Goal: Information Seeking & Learning: Learn about a topic

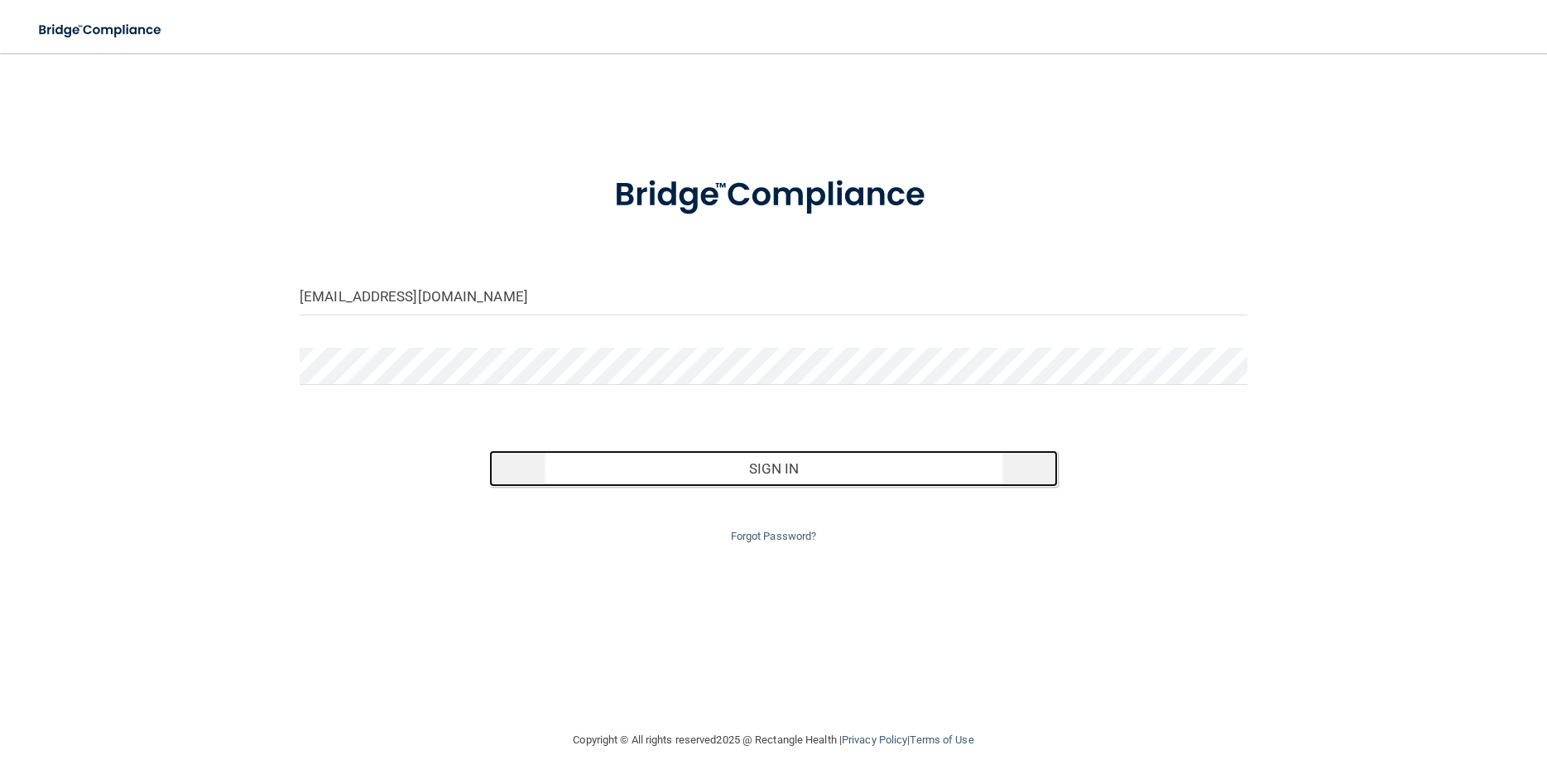
click at [787, 466] on button "Sign In" at bounding box center [774, 468] width 569 height 37
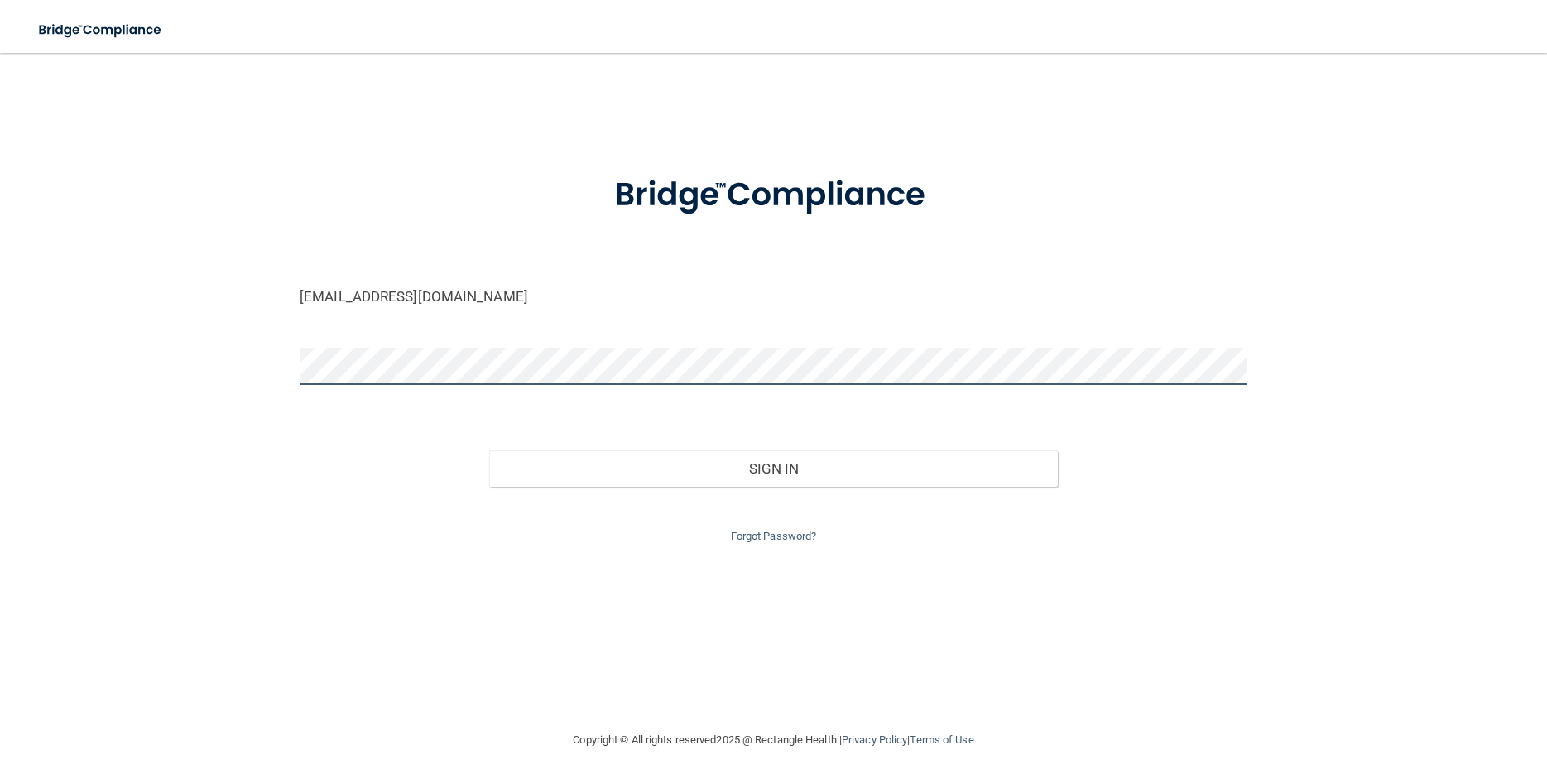
click at [489, 450] on button "Sign In" at bounding box center [774, 468] width 569 height 37
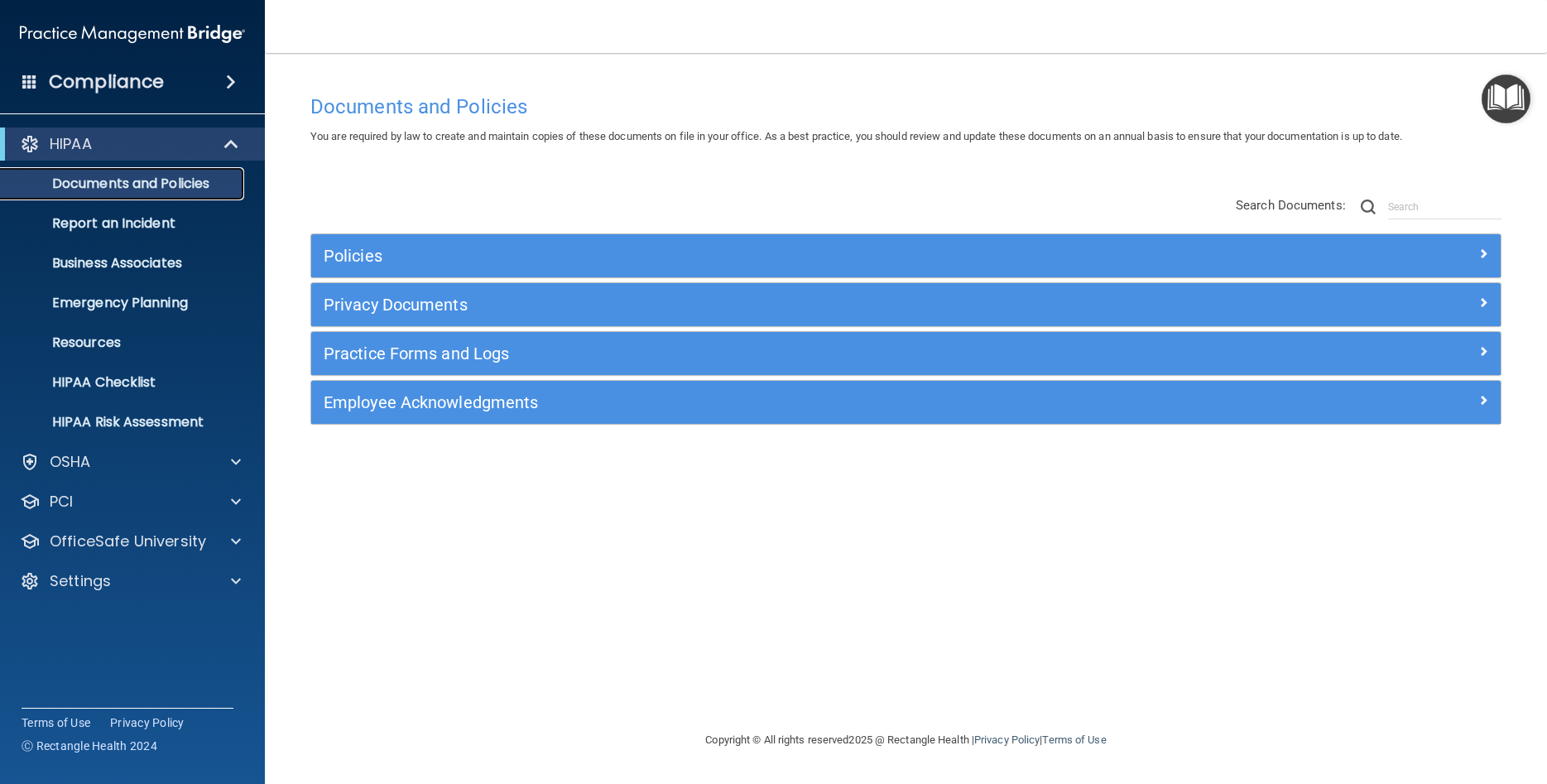
click at [92, 185] on p "Documents and Policies" at bounding box center [124, 184] width 226 height 16
click at [108, 337] on p "Resources" at bounding box center [124, 343] width 226 height 16
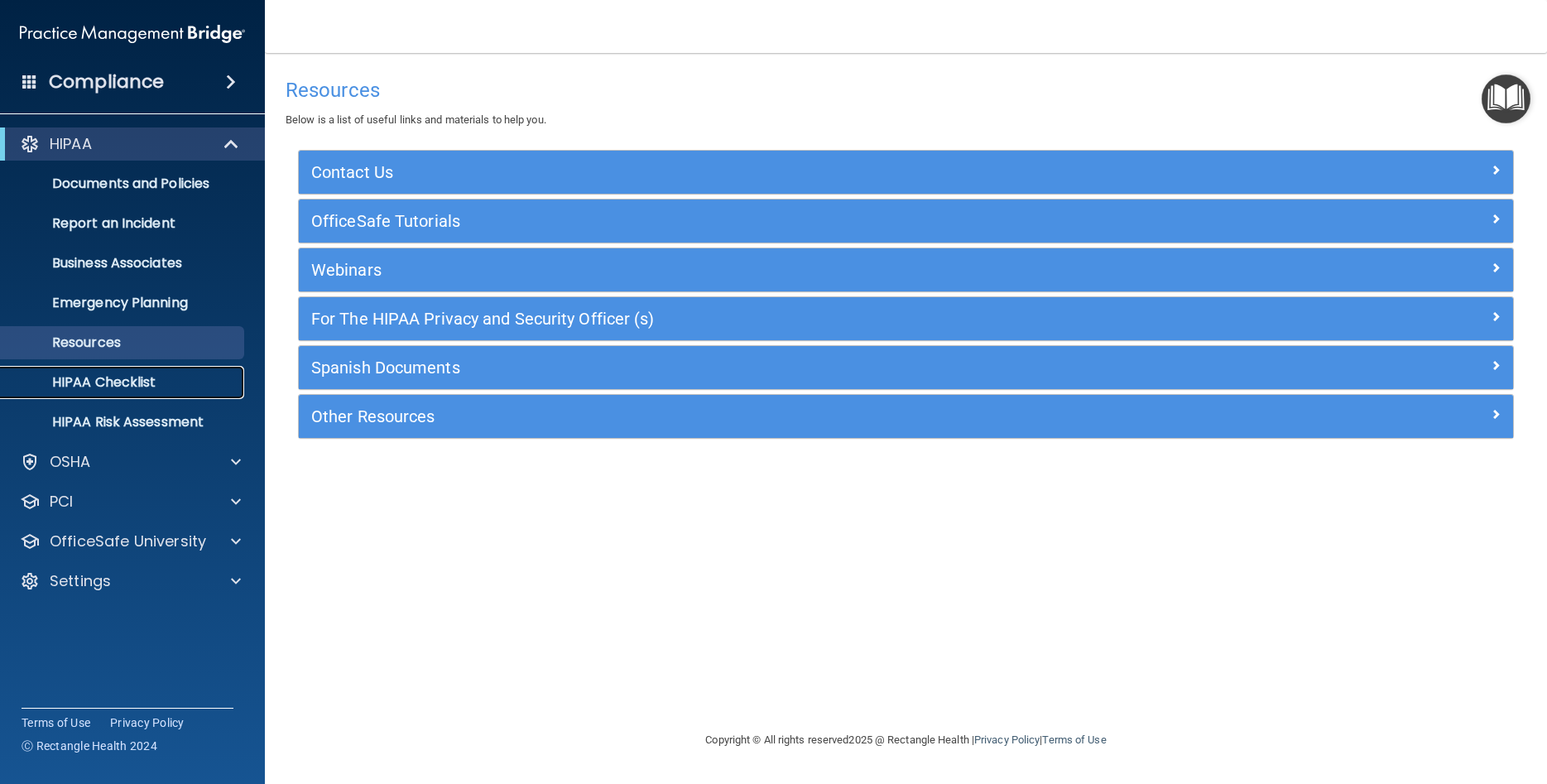
click at [127, 374] on p "HIPAA Checklist" at bounding box center [124, 382] width 226 height 16
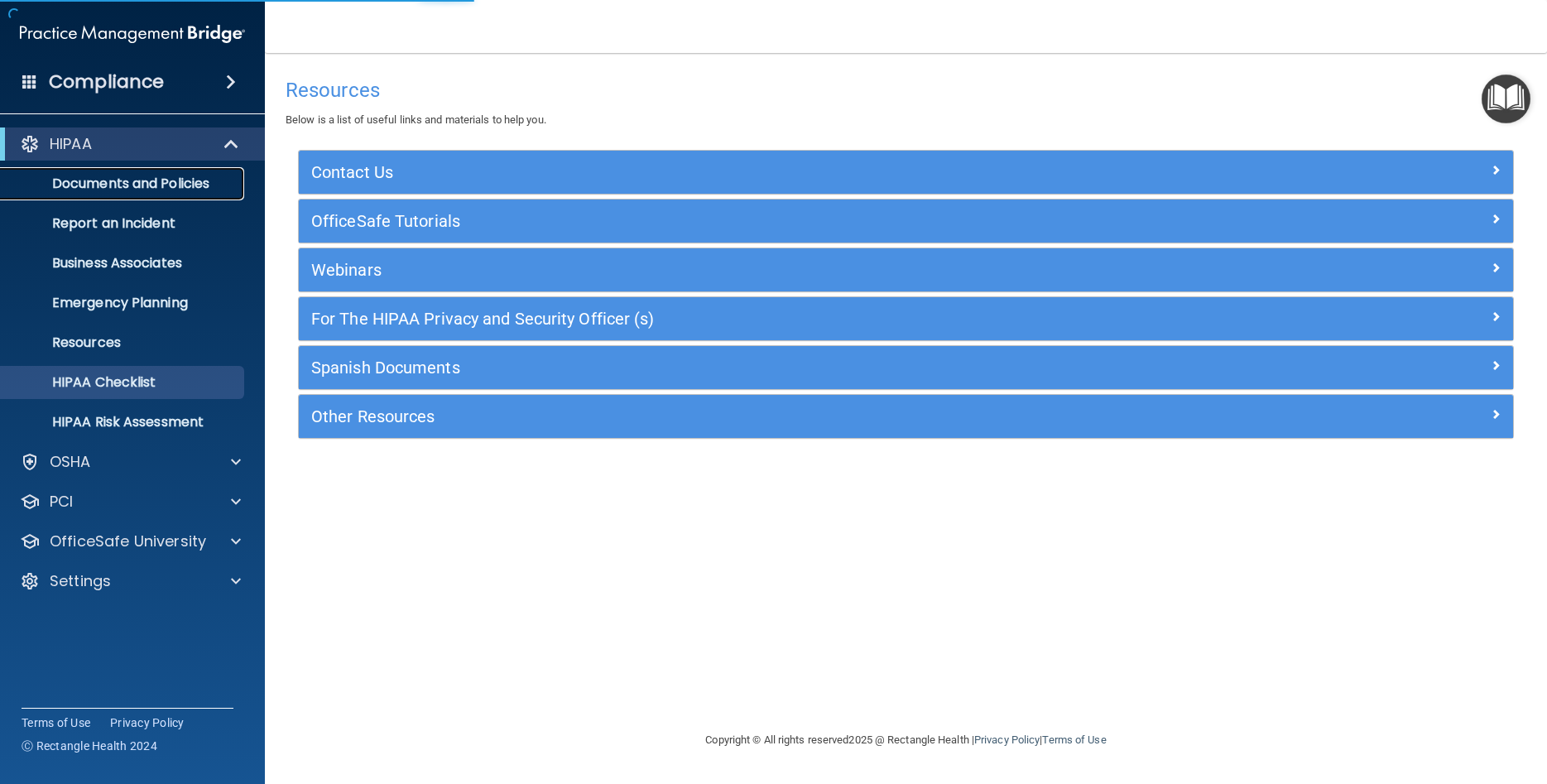
click at [133, 190] on p "Documents and Policies" at bounding box center [124, 184] width 226 height 16
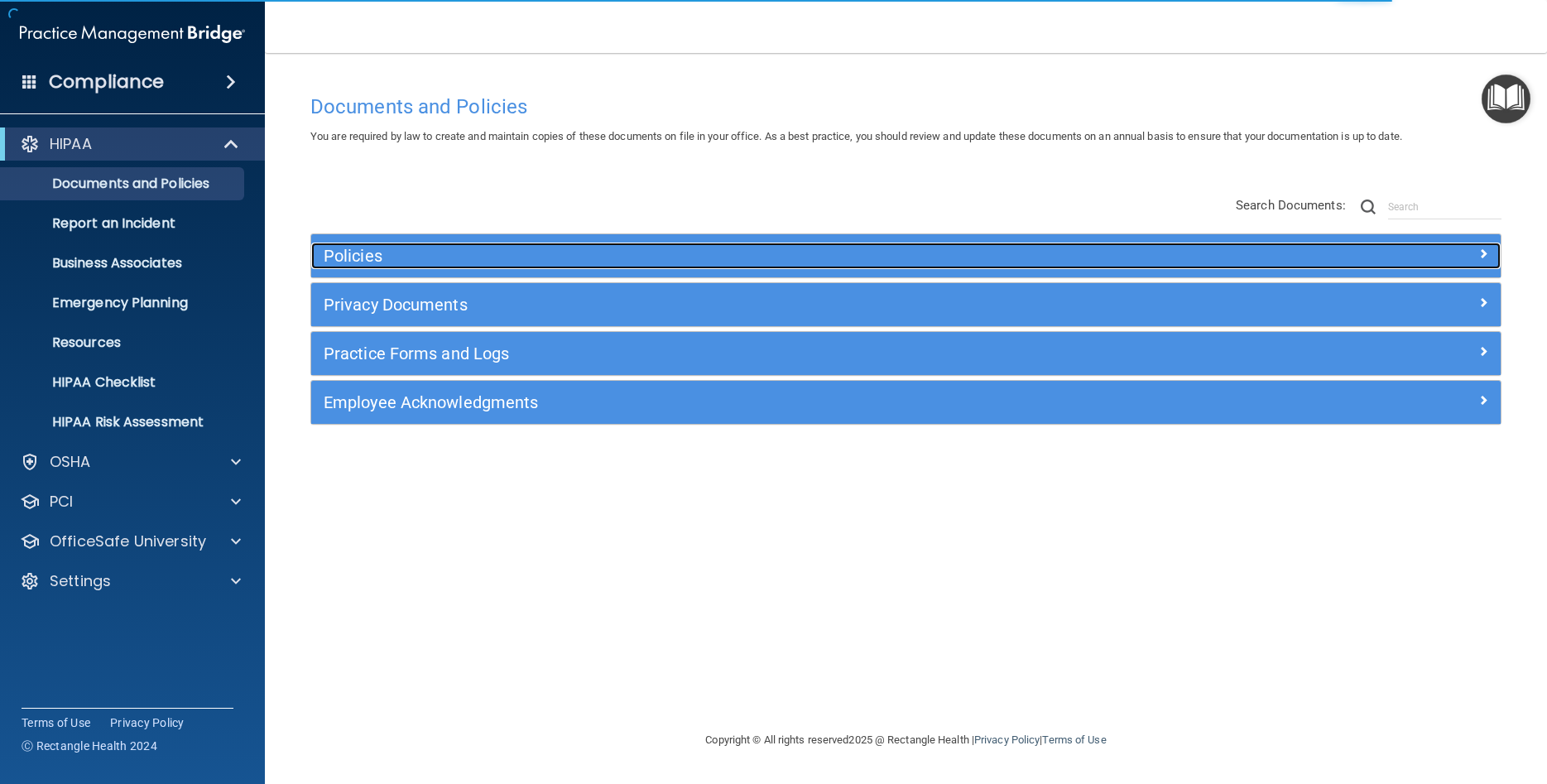
click at [405, 251] on h5 "Policies" at bounding box center [757, 256] width 868 height 18
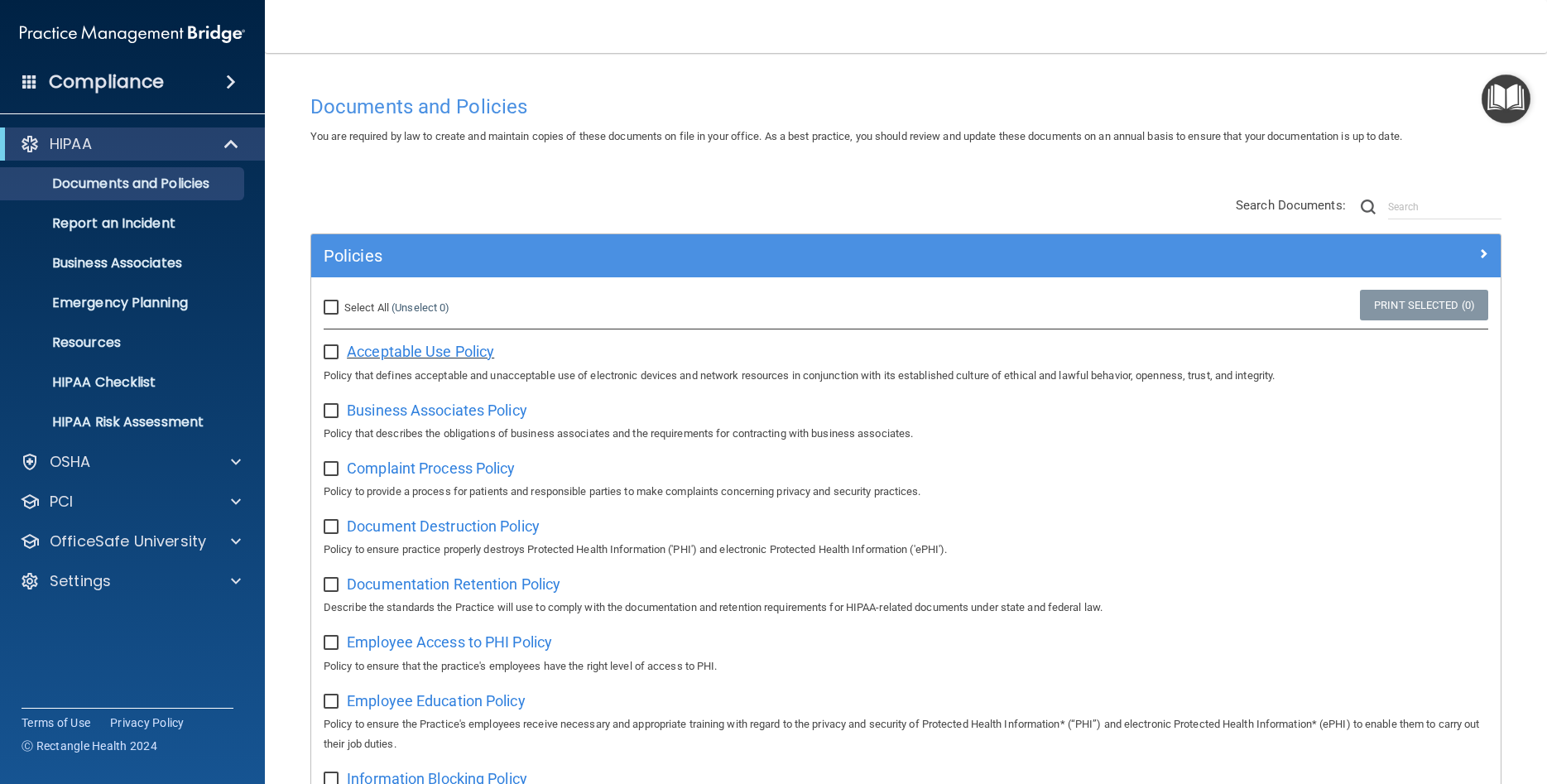
click at [412, 349] on span "Acceptable Use Policy" at bounding box center [421, 351] width 147 height 17
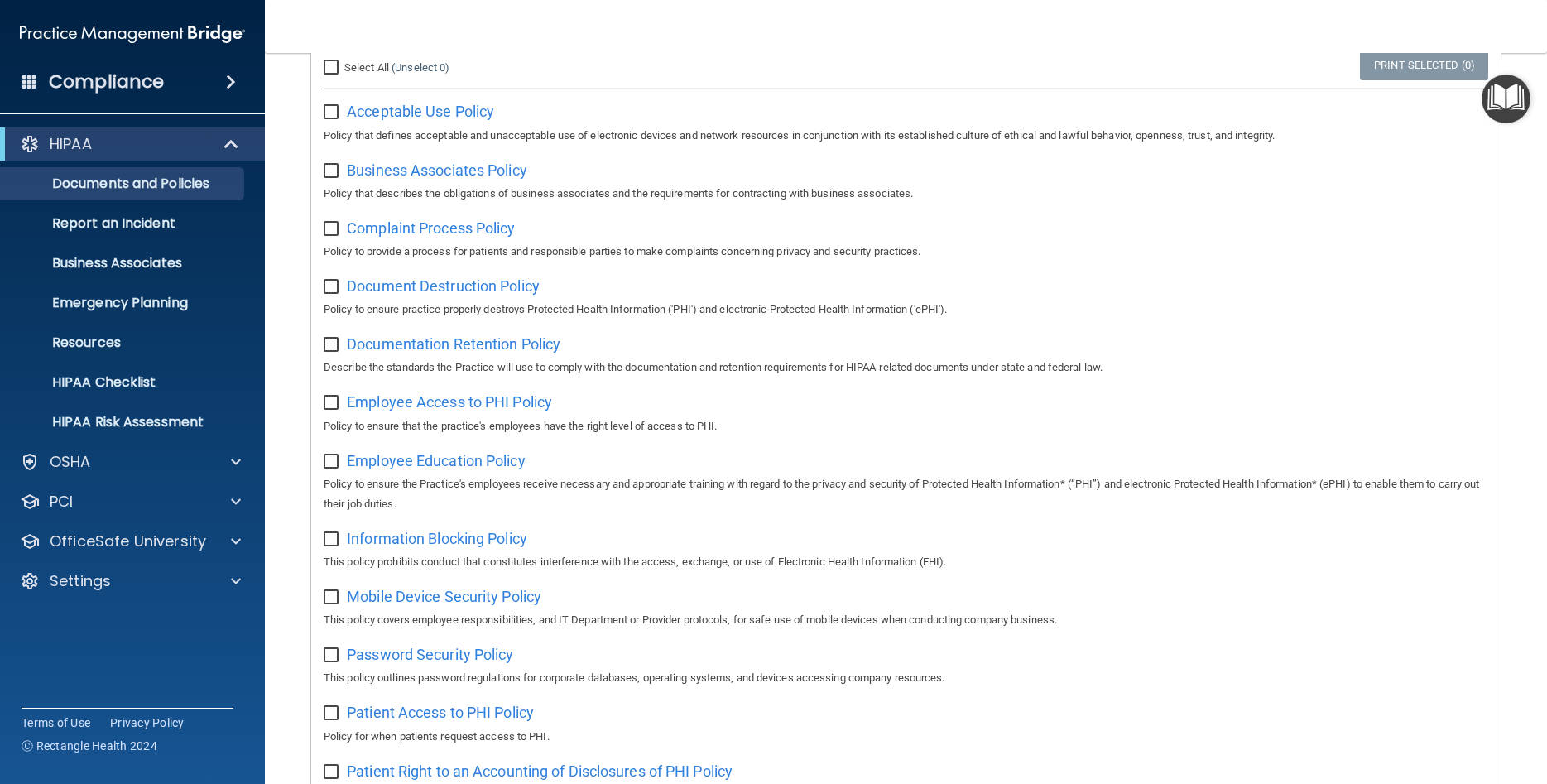
scroll to position [298, 0]
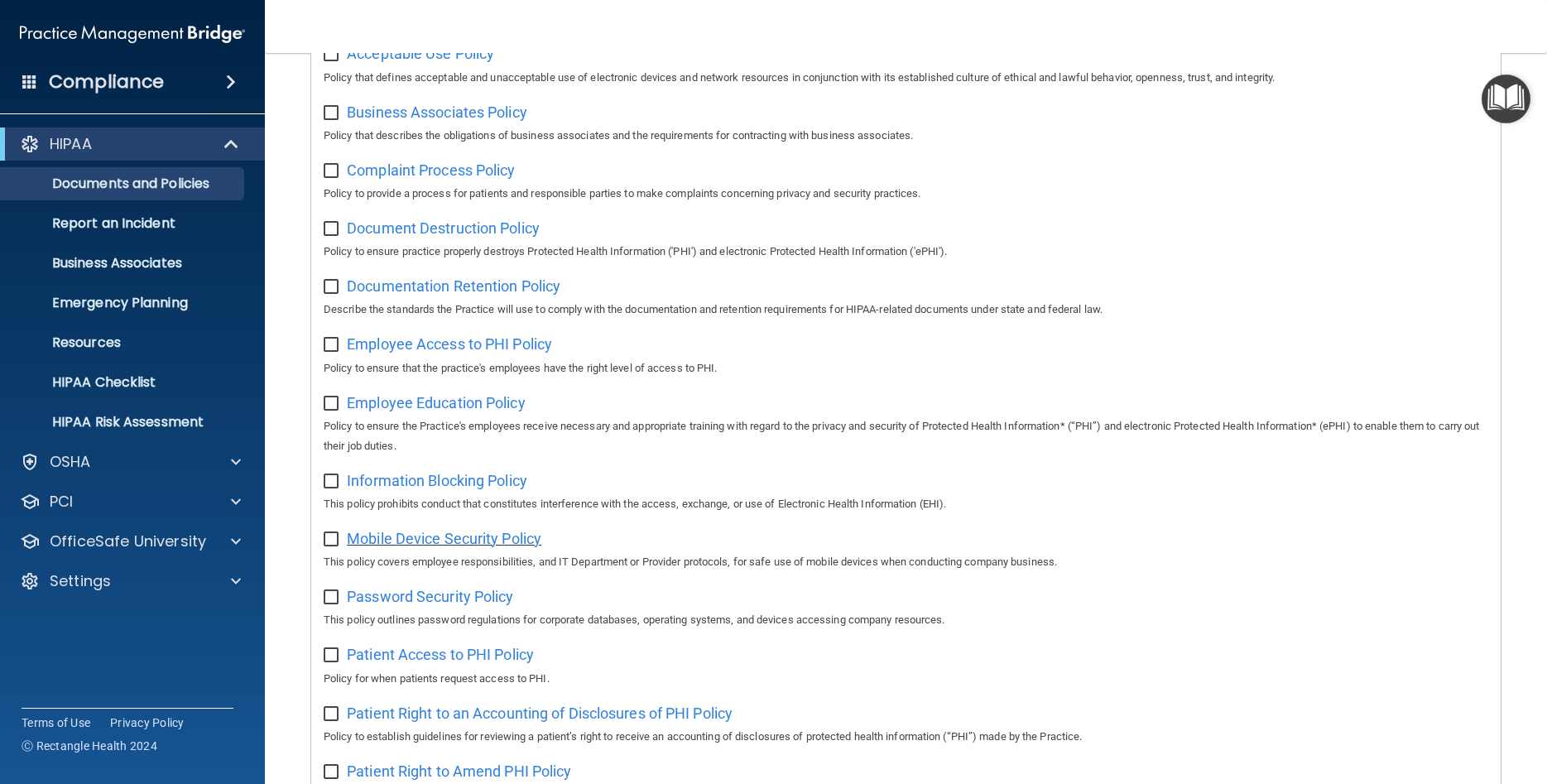
click at [455, 544] on span "Mobile Device Security Policy" at bounding box center [444, 537] width 195 height 17
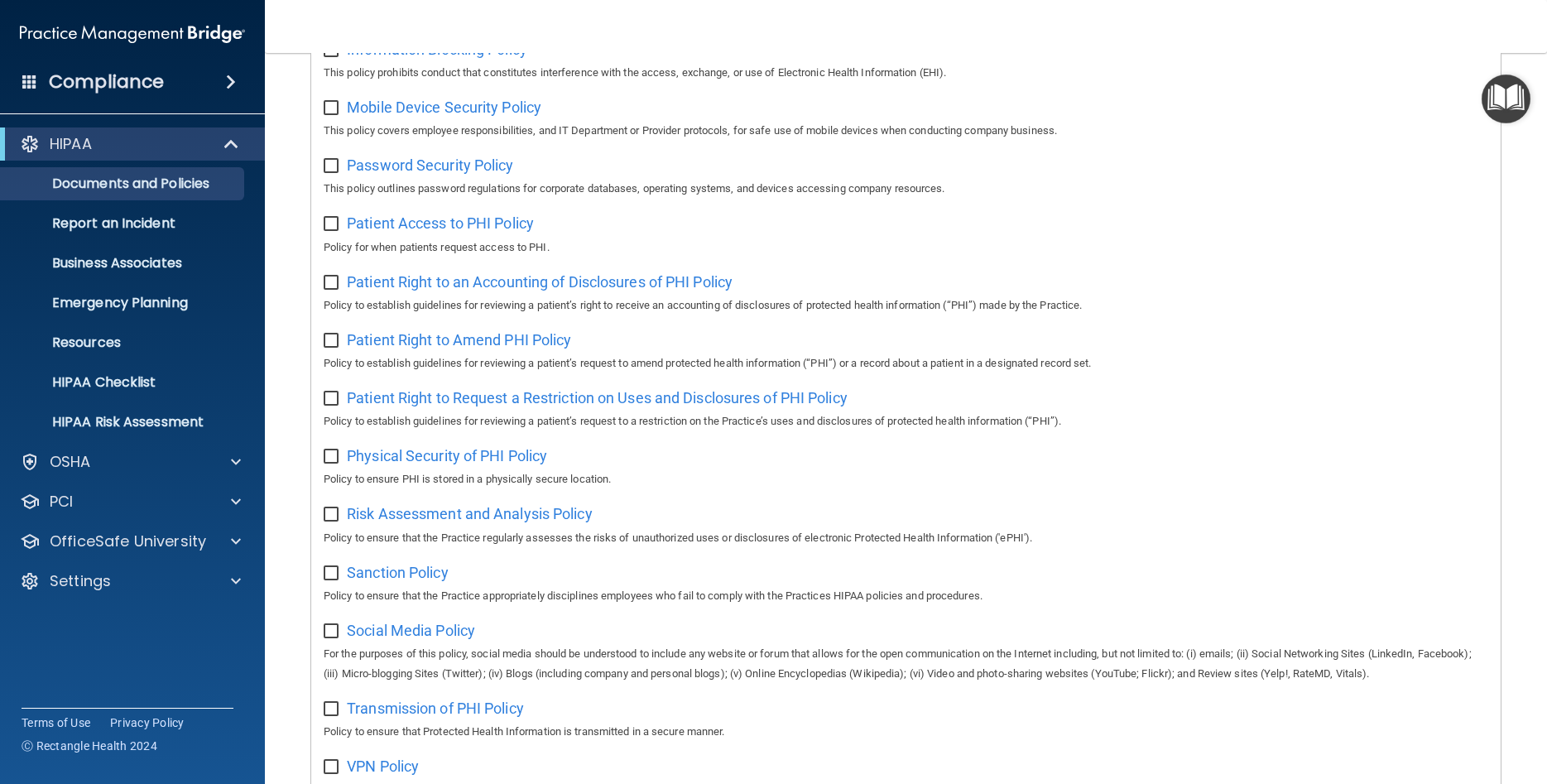
scroll to position [745, 0]
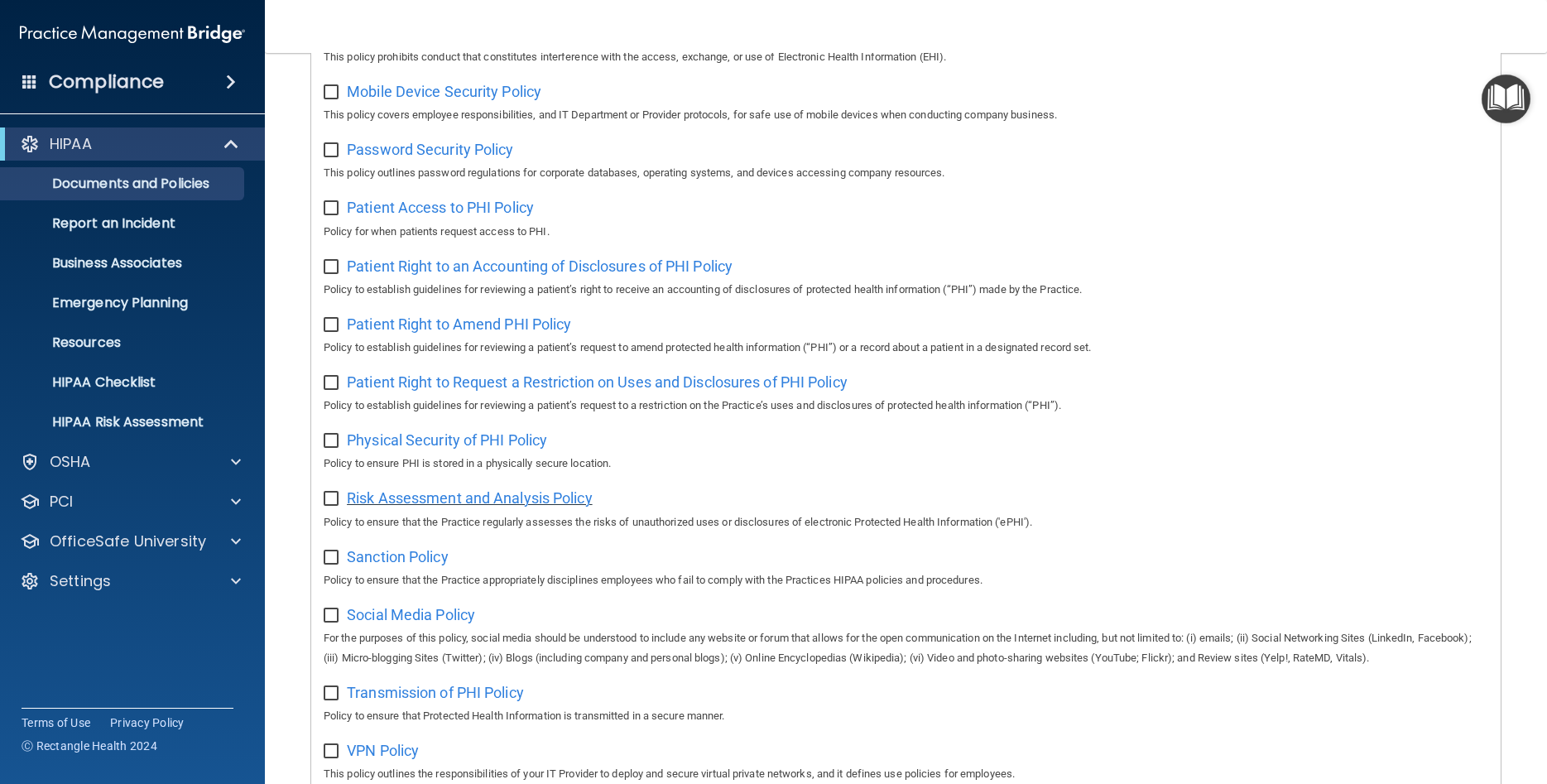
click at [425, 501] on span "Risk Assessment and Analysis Policy" at bounding box center [470, 497] width 246 height 17
click at [404, 623] on span "Social Media Policy" at bounding box center [411, 614] width 128 height 17
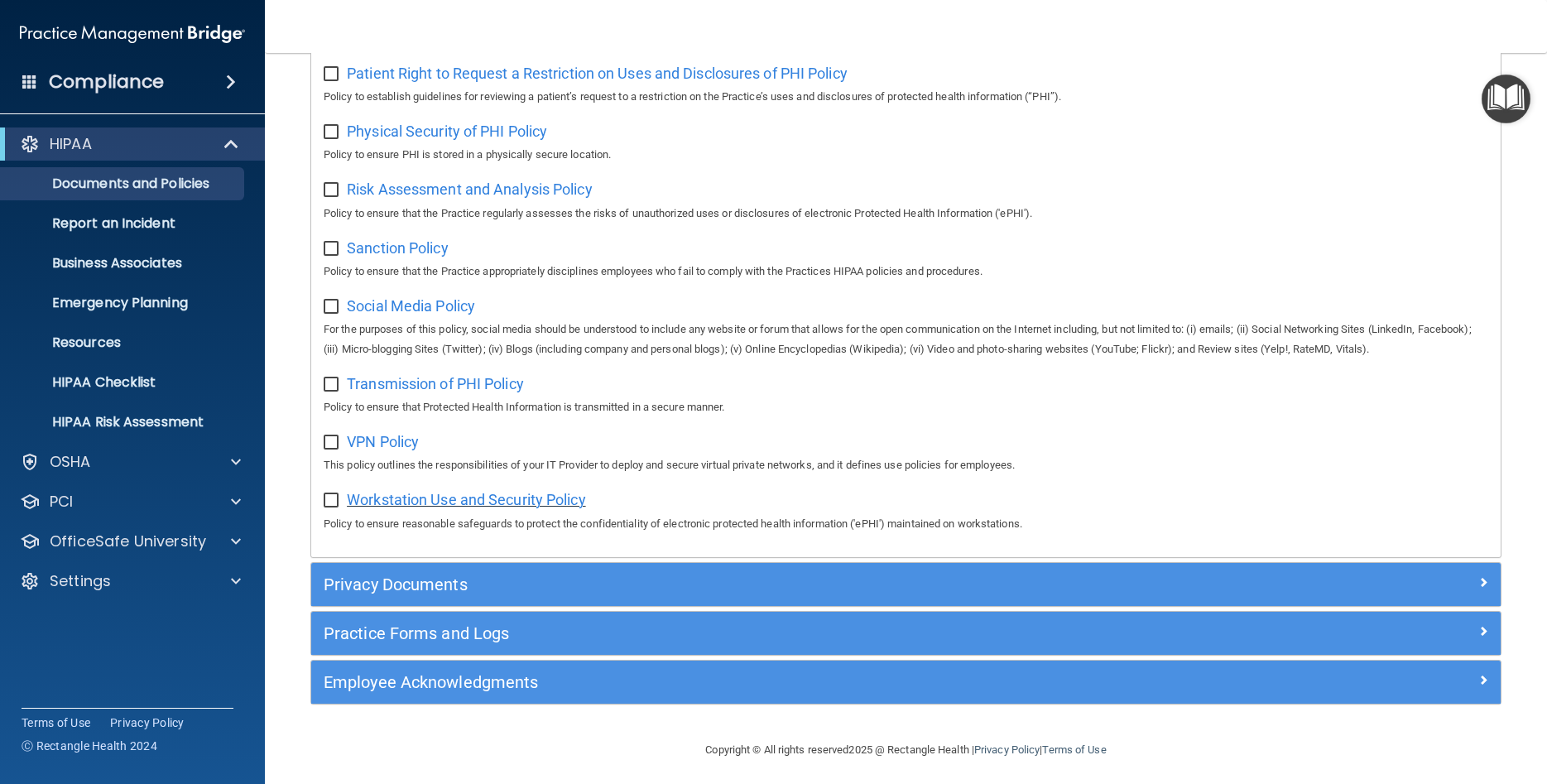
scroll to position [1067, 0]
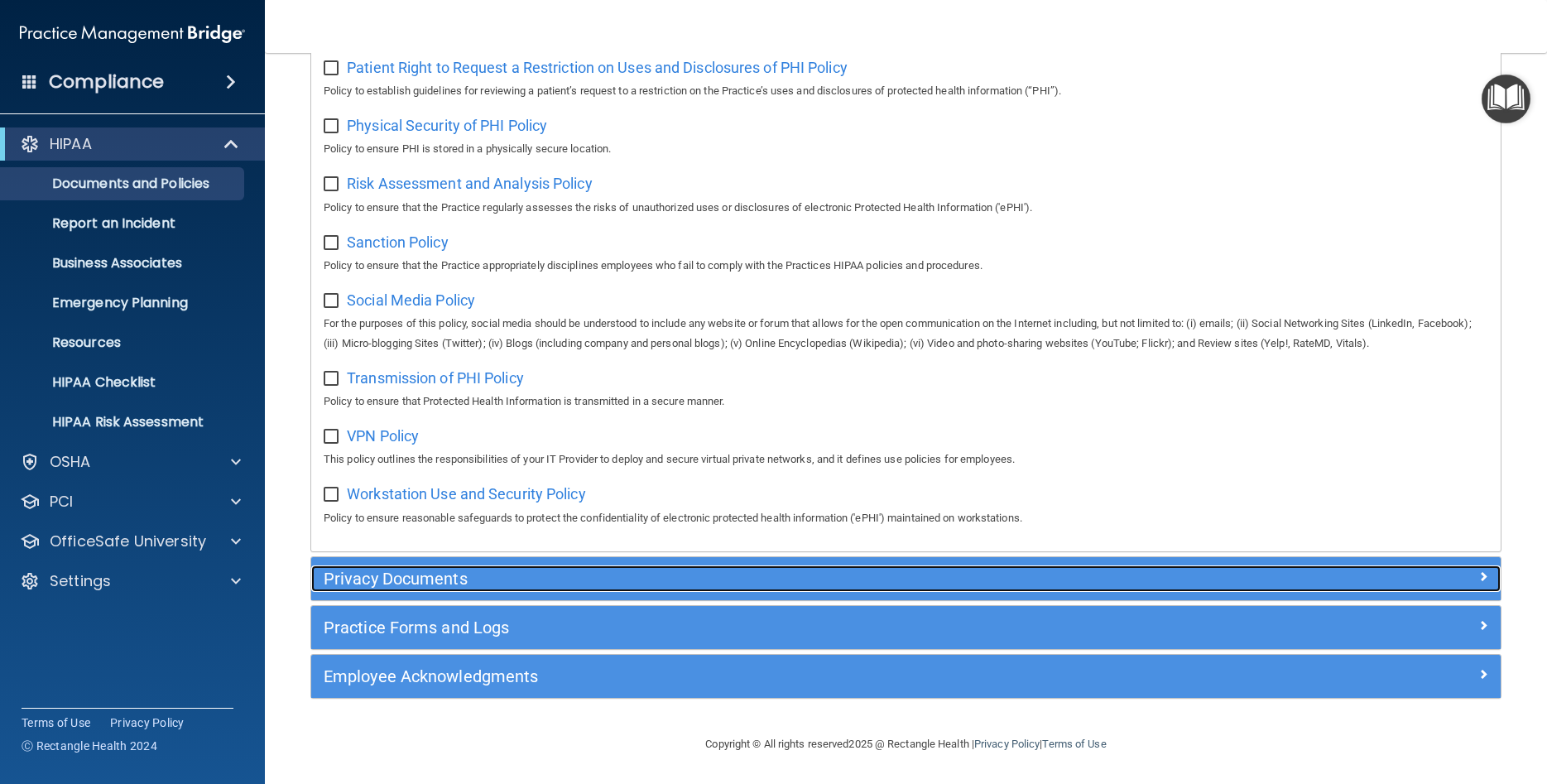
click at [376, 576] on h5 "Privacy Documents" at bounding box center [757, 579] width 868 height 18
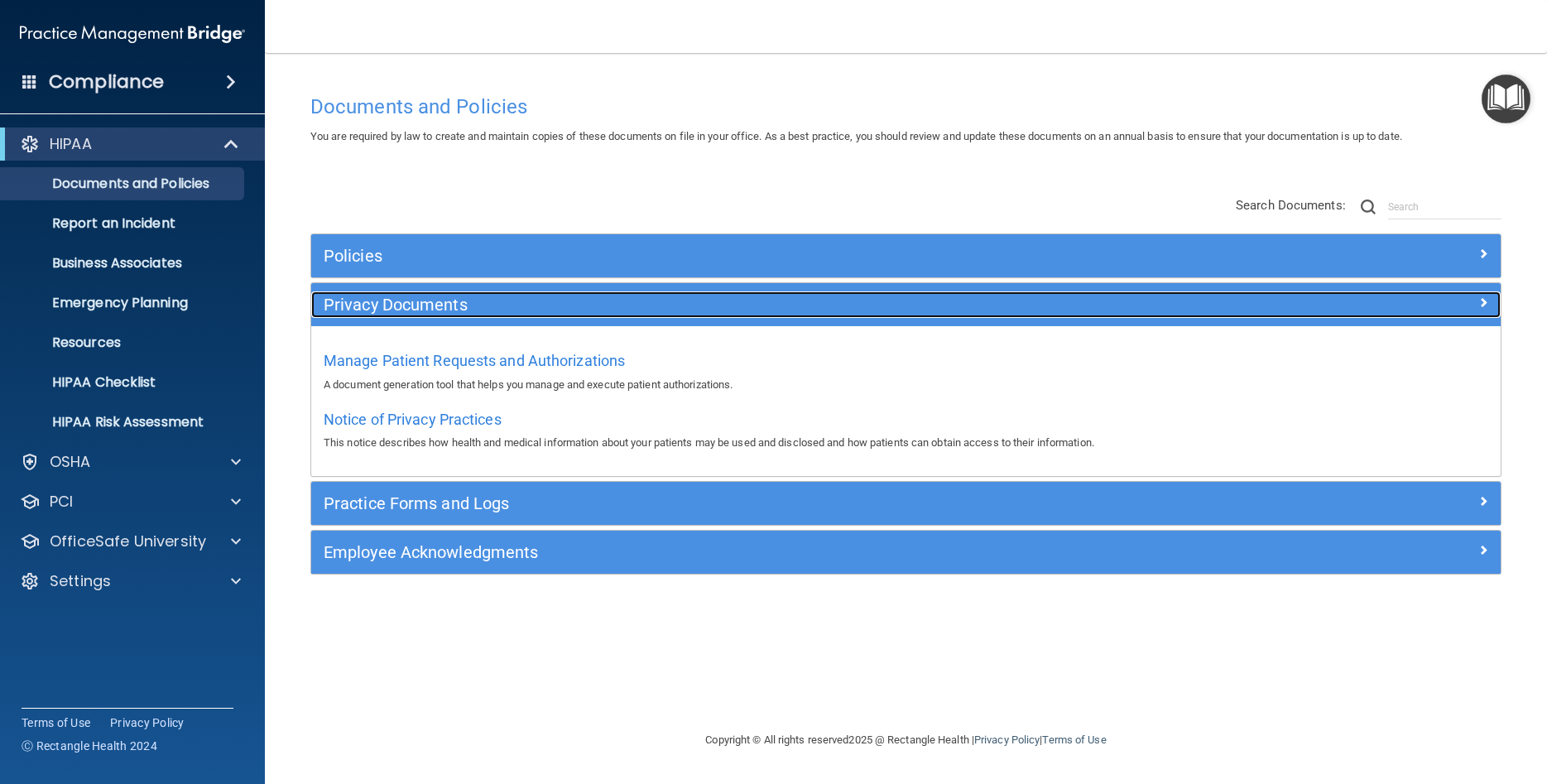
scroll to position [0, 0]
click at [394, 293] on div "Privacy Documents" at bounding box center [757, 305] width 893 height 27
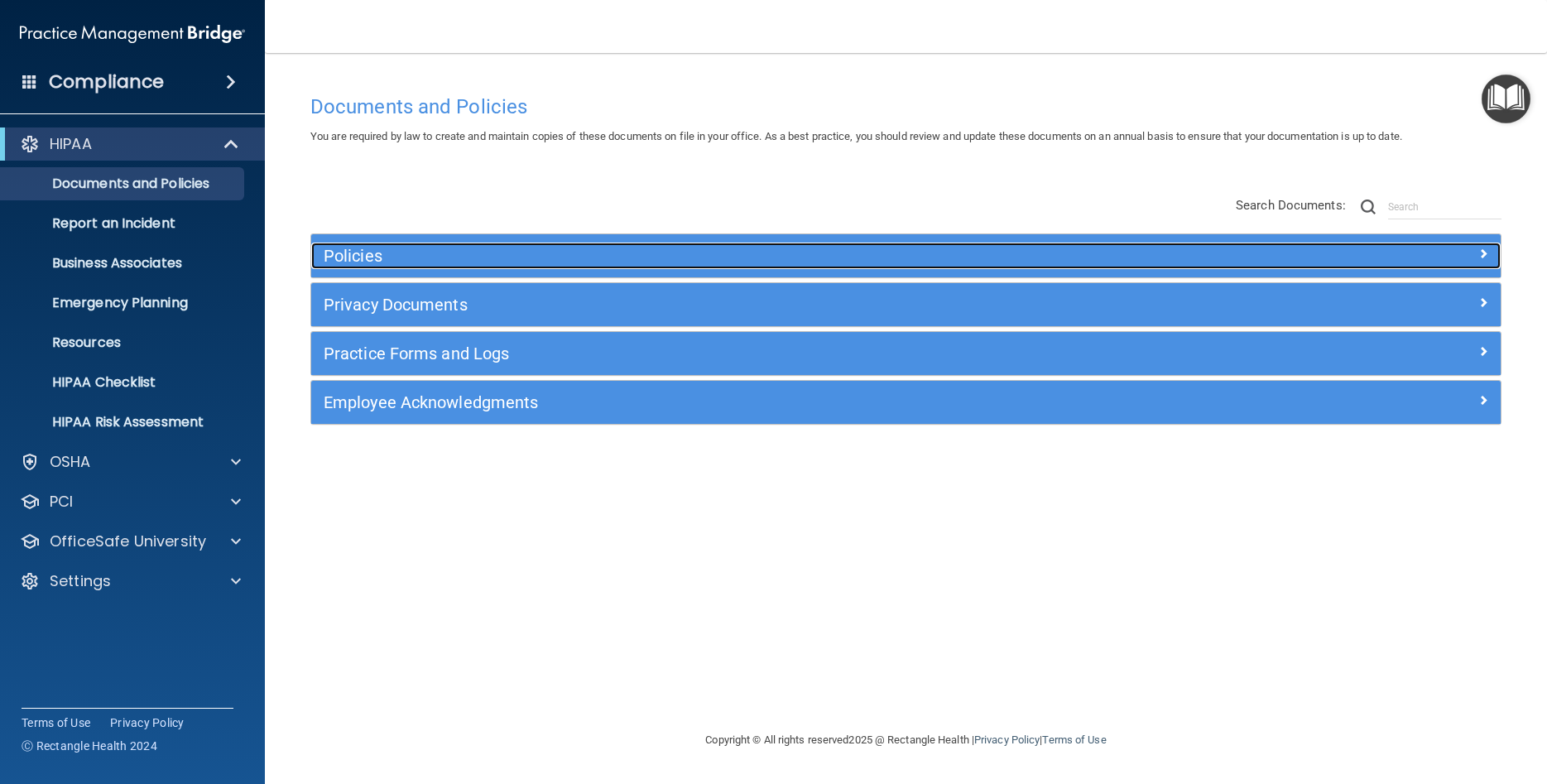
click at [356, 250] on h5 "Policies" at bounding box center [757, 256] width 868 height 18
